Goal: Understand process/instructions: Learn about a topic

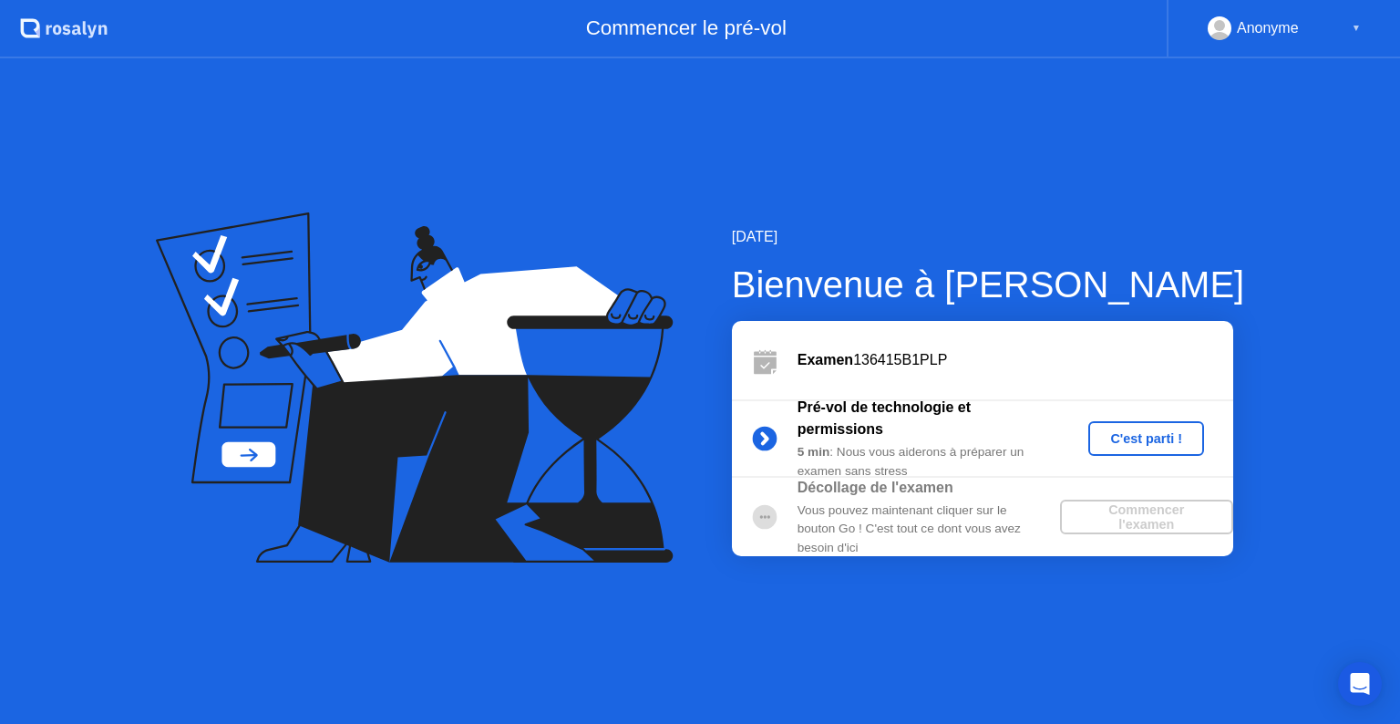
click at [1174, 441] on div "C'est parti !" at bounding box center [1146, 438] width 101 height 15
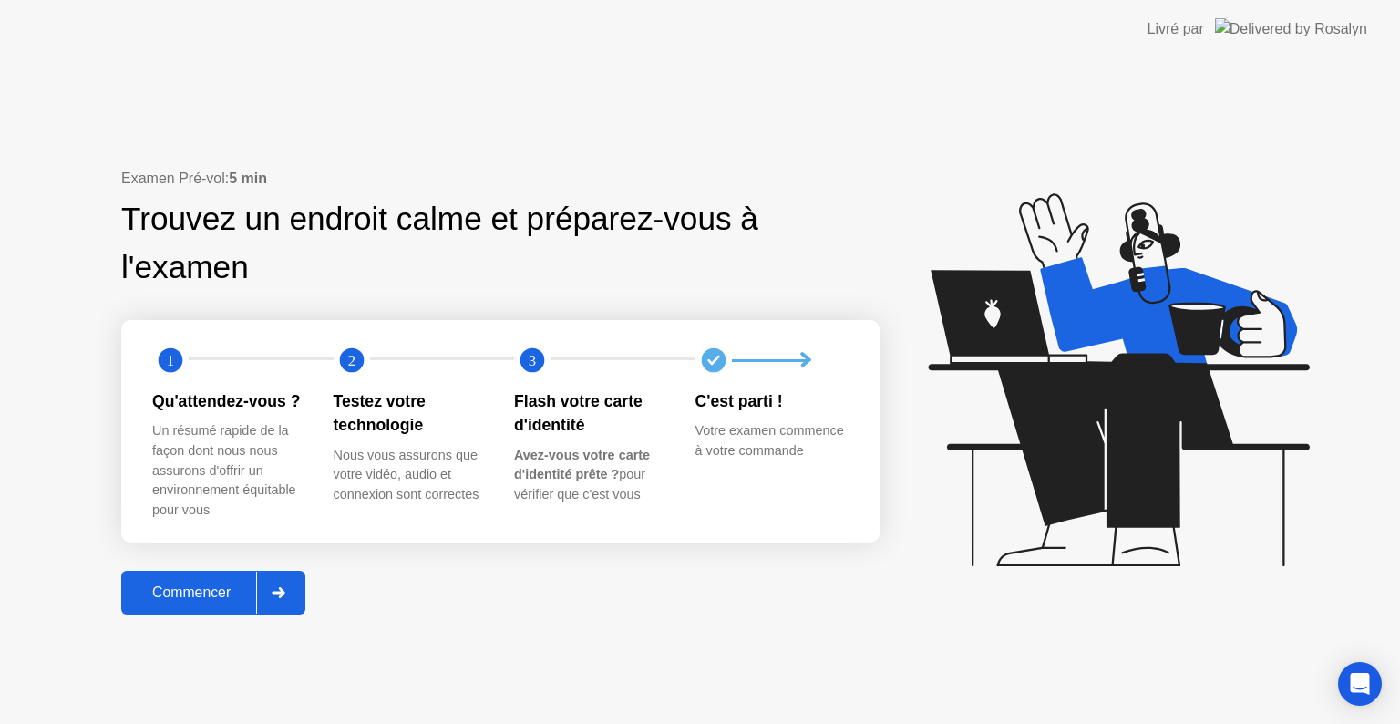
click at [285, 592] on icon at bounding box center [279, 592] width 13 height 11
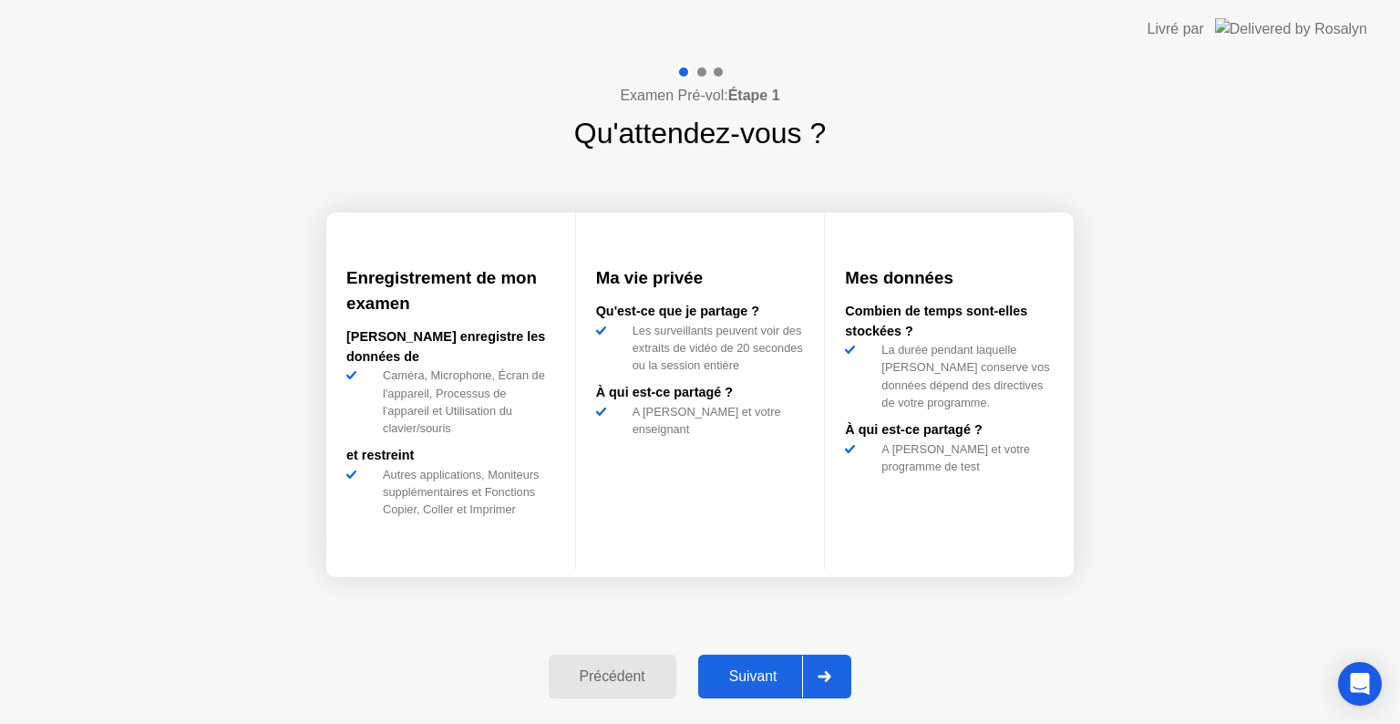
click at [827, 678] on icon at bounding box center [825, 676] width 14 height 11
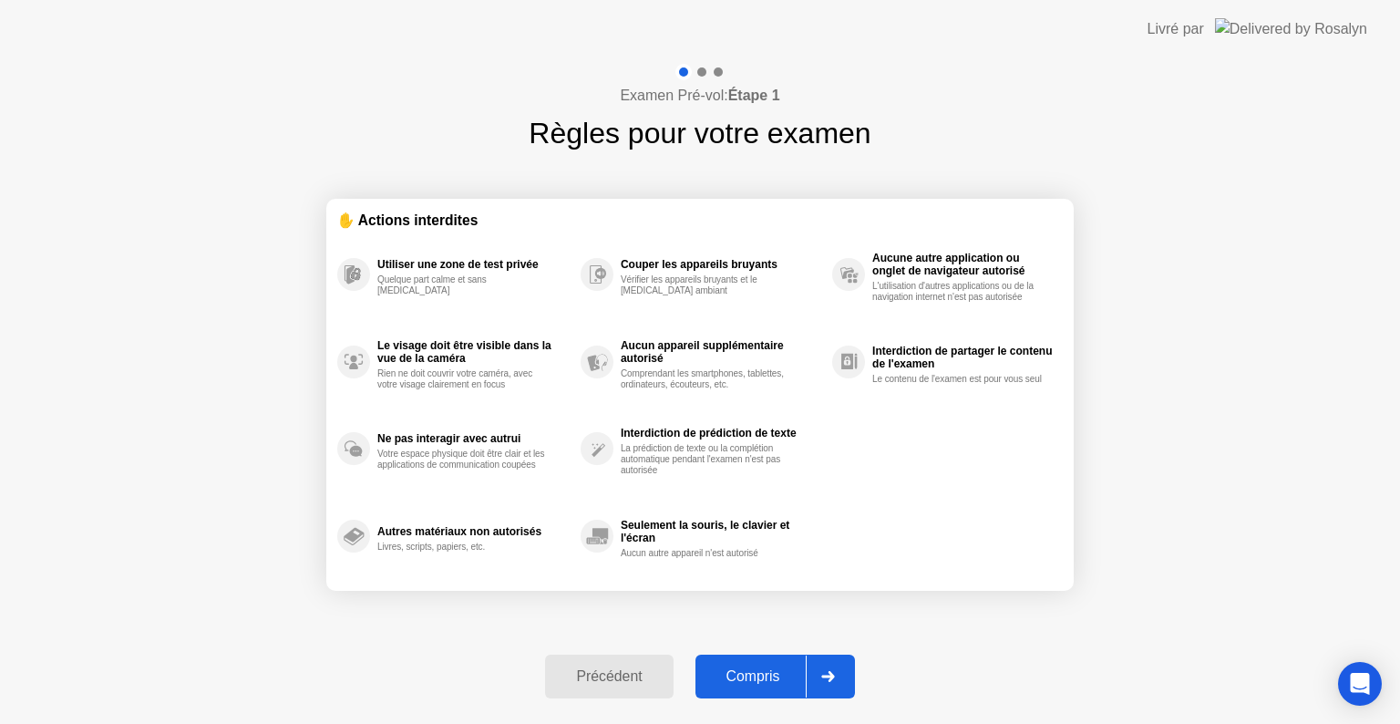
click at [842, 668] on div at bounding box center [828, 676] width 44 height 42
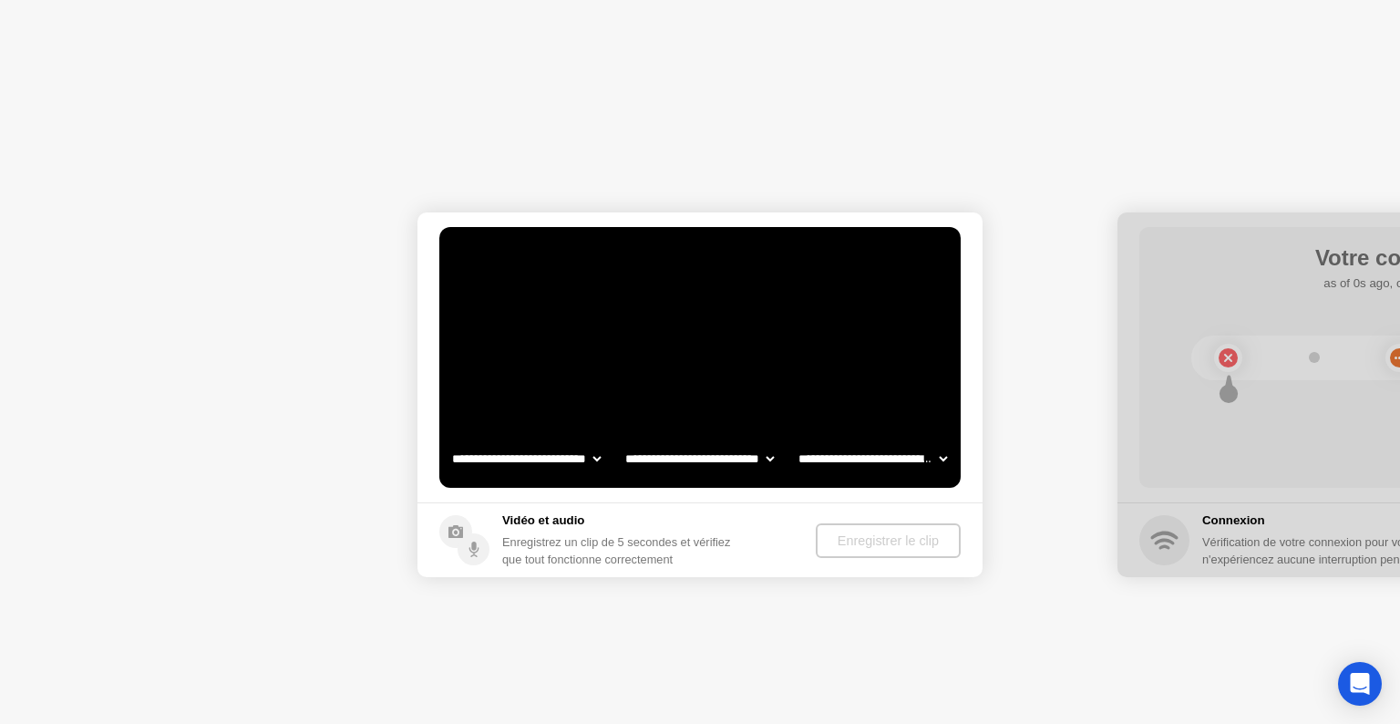
select select "**********"
select select "*******"
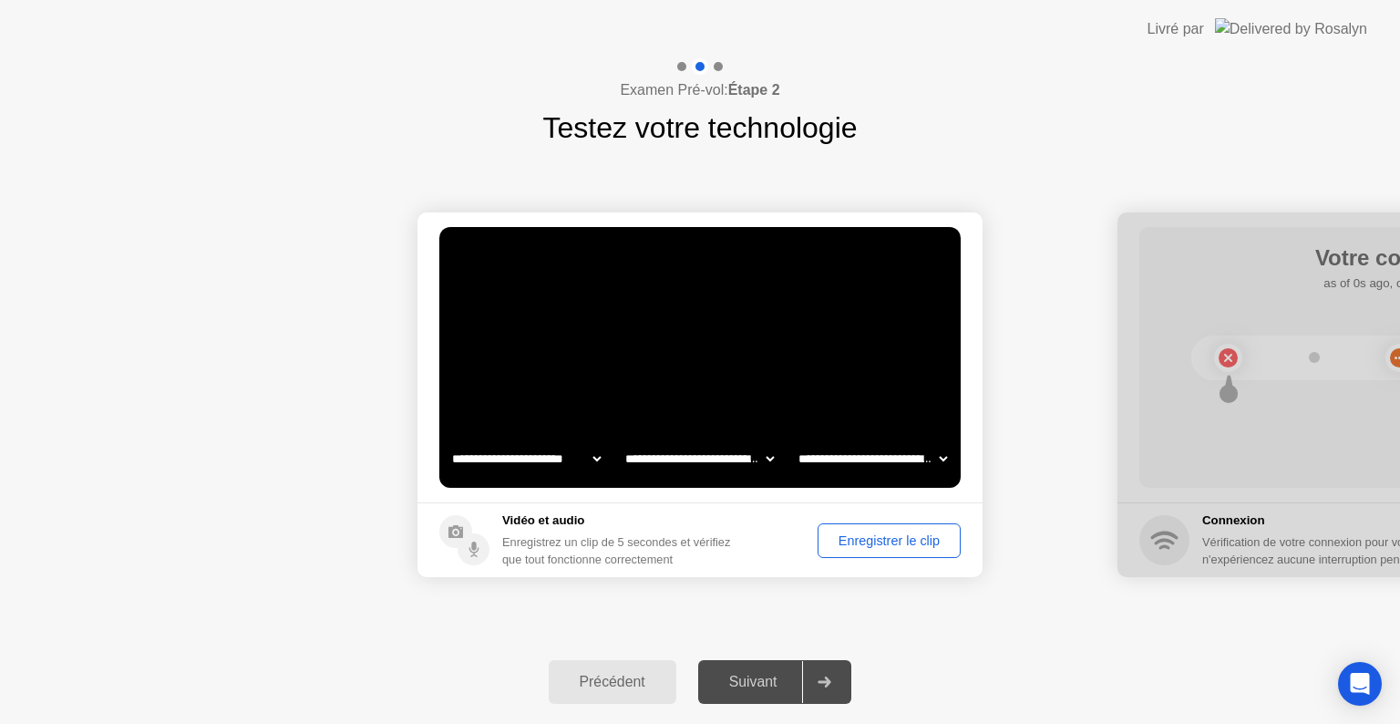
click at [842, 548] on div "Enregistrer le clip" at bounding box center [889, 540] width 130 height 15
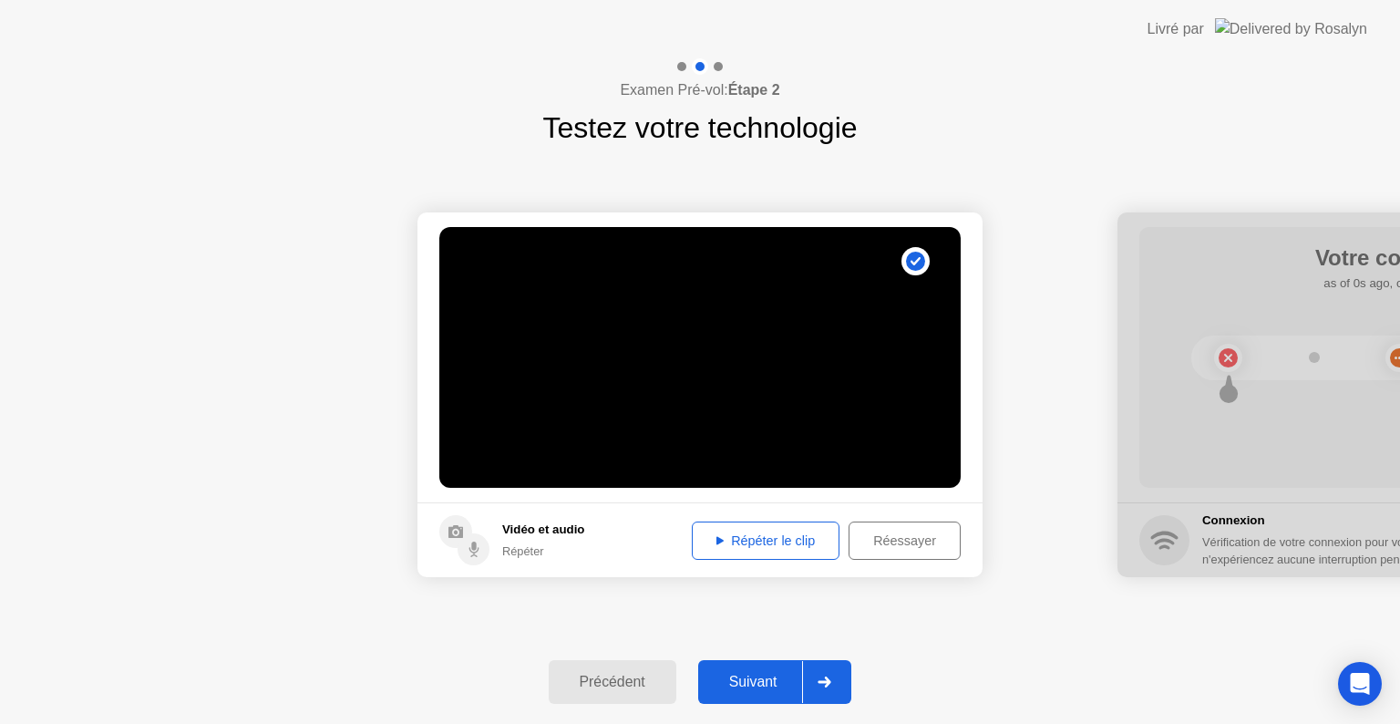
click at [761, 548] on div "Répéter le clip" at bounding box center [765, 540] width 135 height 15
click at [830, 682] on icon at bounding box center [825, 681] width 13 height 11
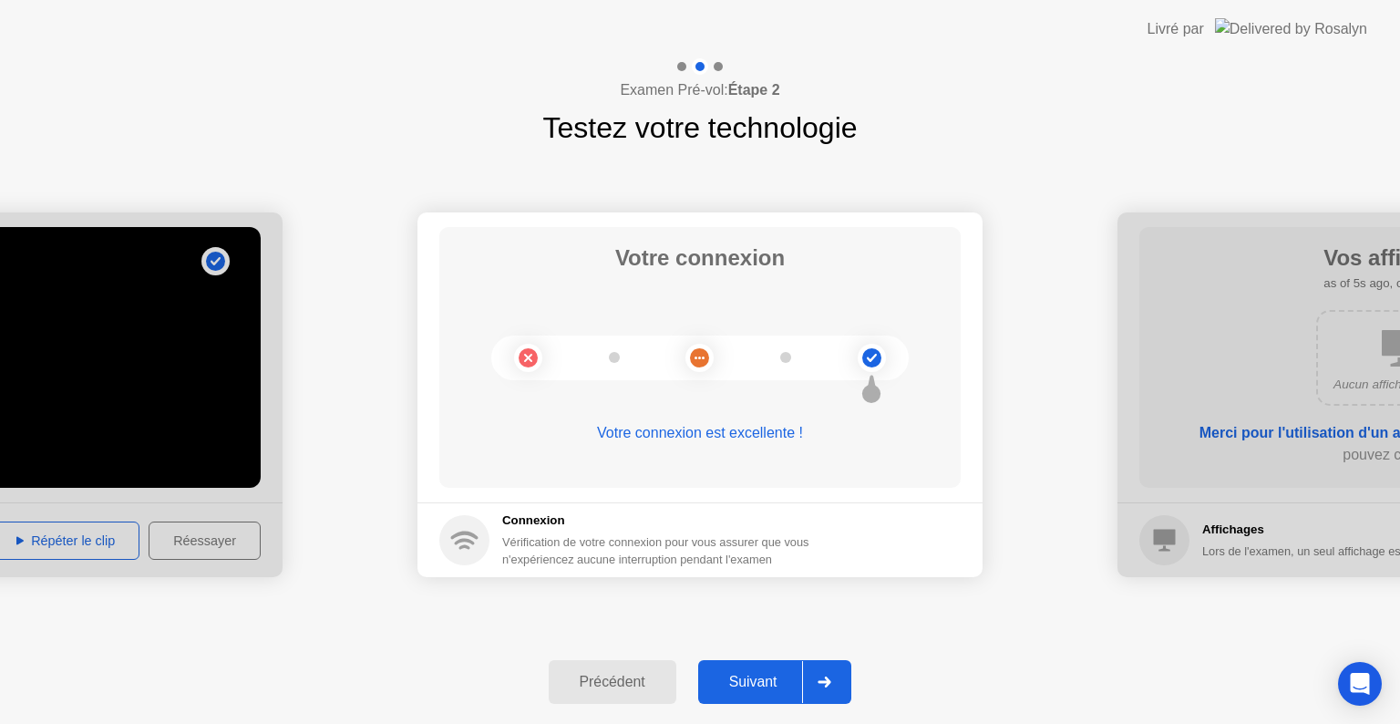
click at [830, 682] on icon at bounding box center [825, 681] width 13 height 11
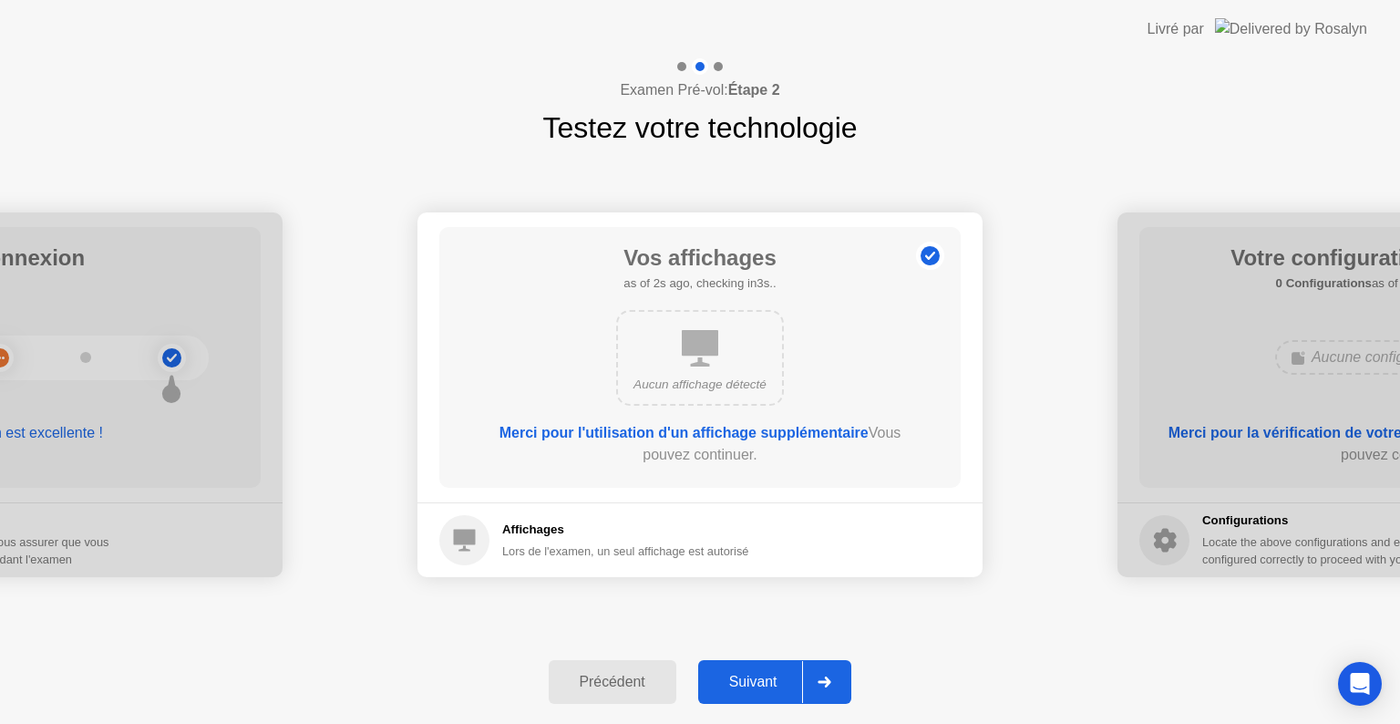
click at [830, 682] on icon at bounding box center [825, 681] width 13 height 11
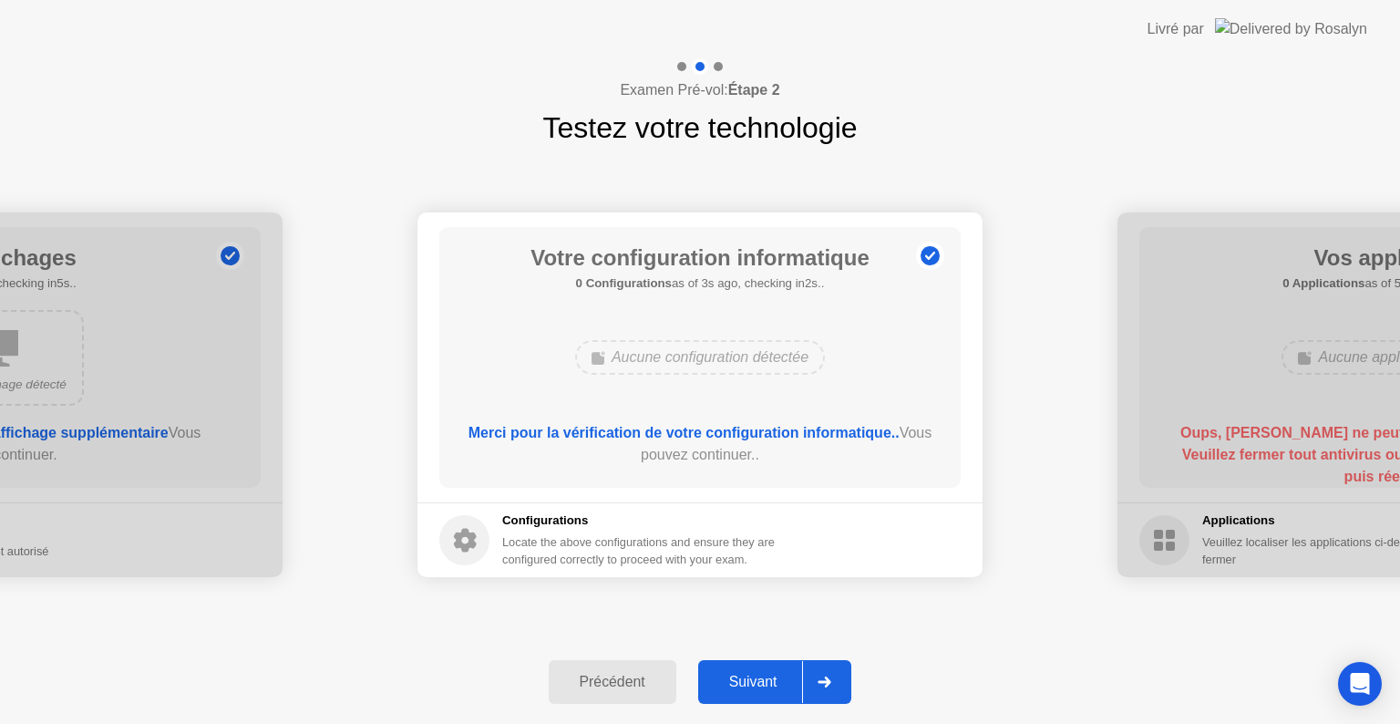
click at [830, 682] on icon at bounding box center [825, 681] width 13 height 11
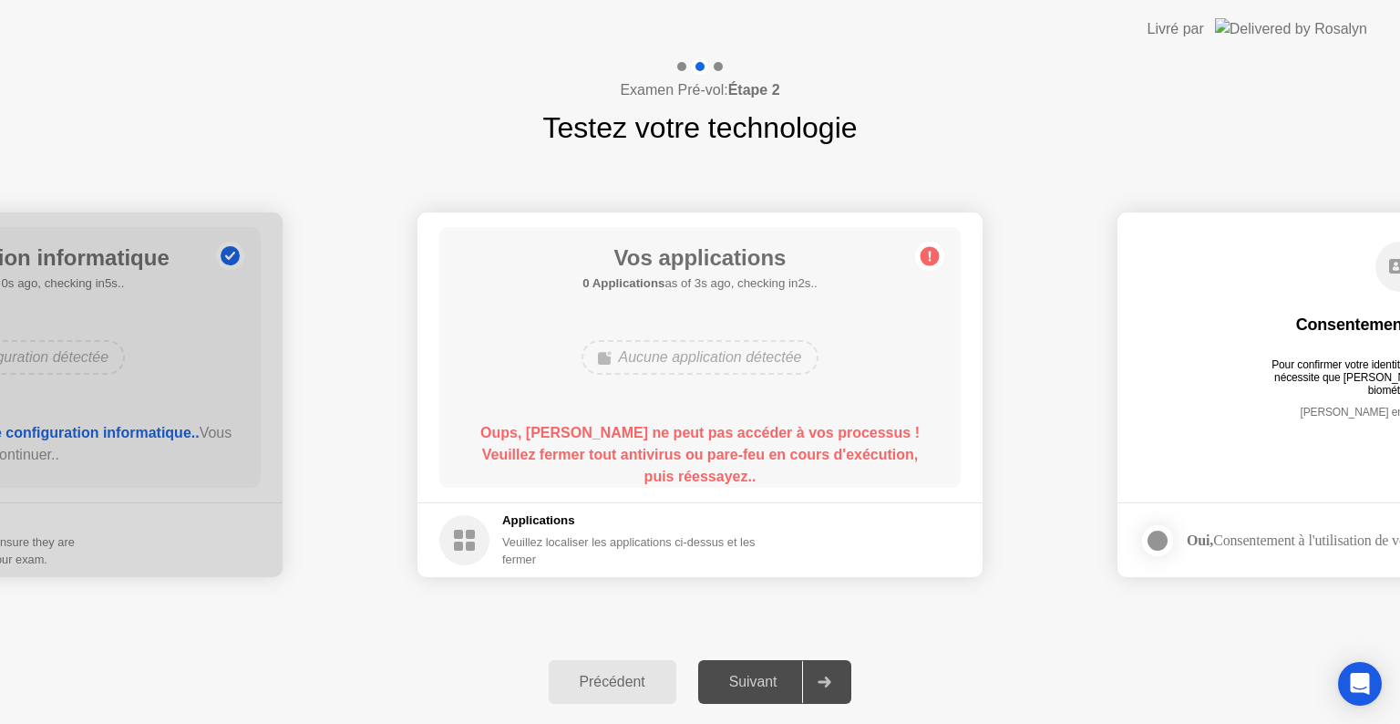
click at [601, 683] on div "Précédent" at bounding box center [612, 682] width 117 height 16
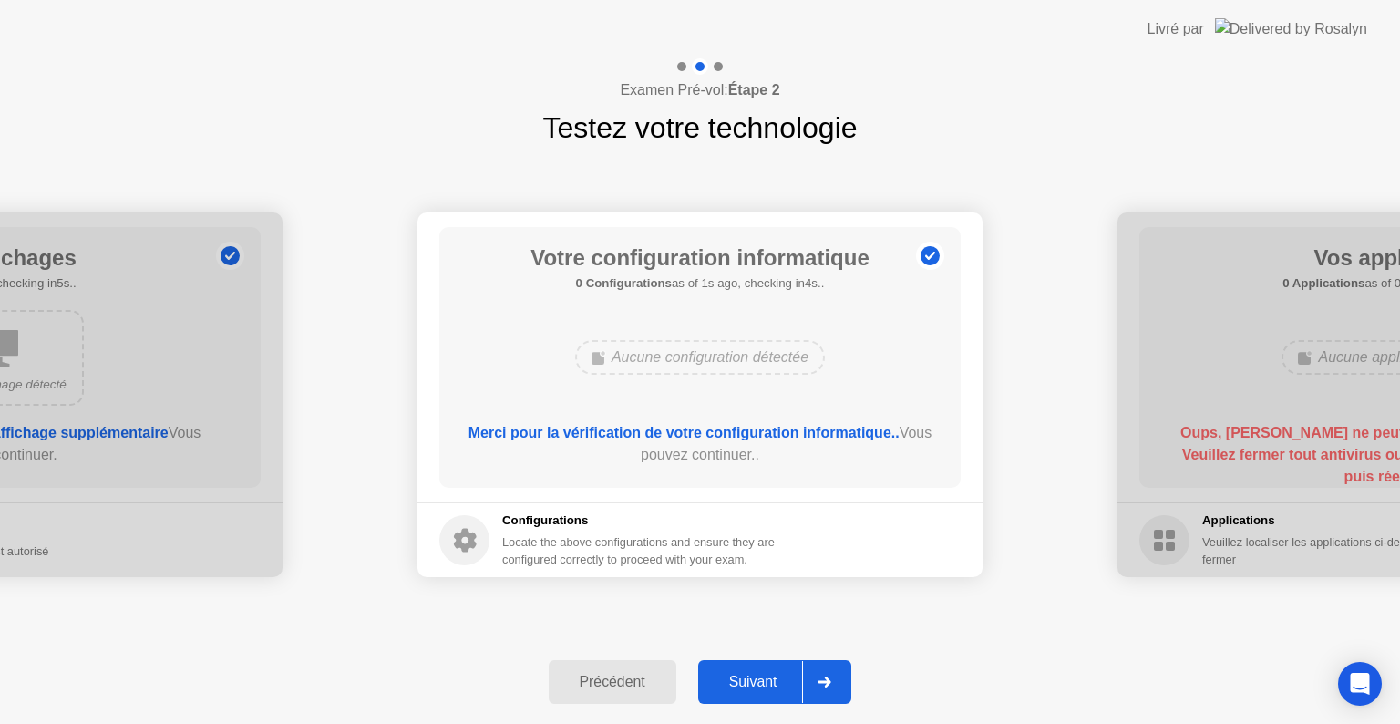
click at [740, 678] on div "Suivant" at bounding box center [753, 682] width 99 height 16
